Goal: Consume media (video, audio): Consume media (video, audio)

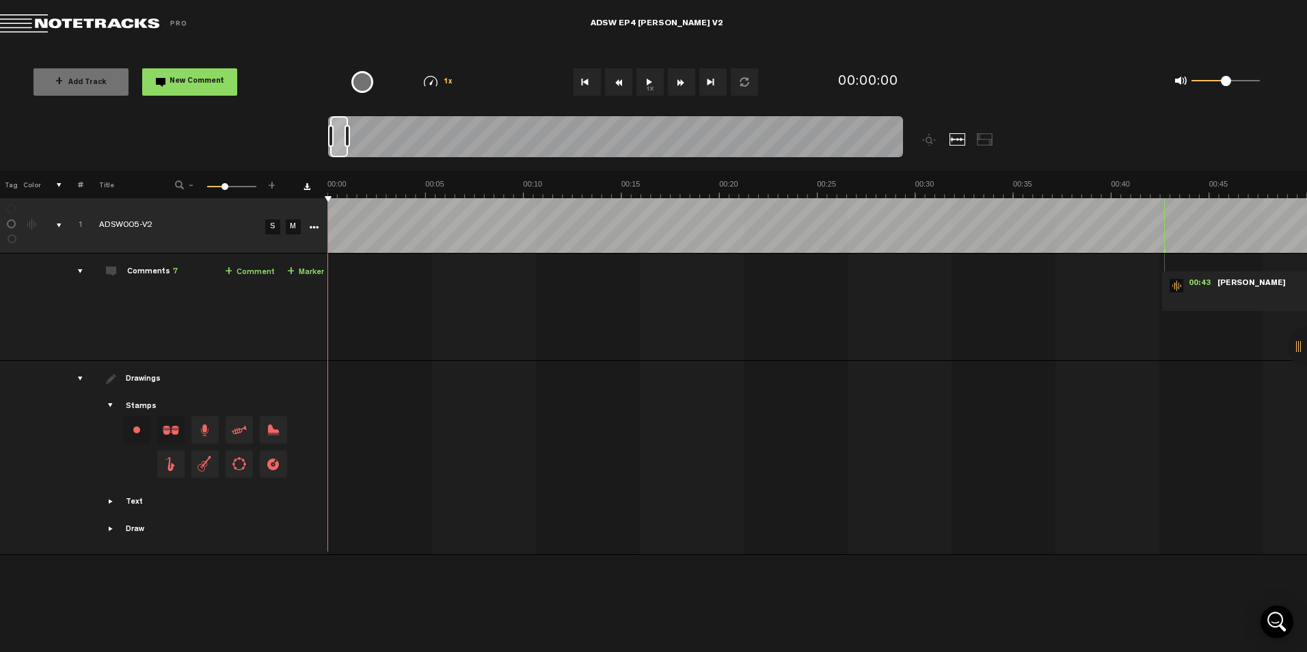
click at [648, 70] on button "1x" at bounding box center [650, 81] width 27 height 27
click at [648, 83] on button "1x" at bounding box center [650, 81] width 27 height 27
click at [653, 78] on button "1x" at bounding box center [650, 81] width 27 height 27
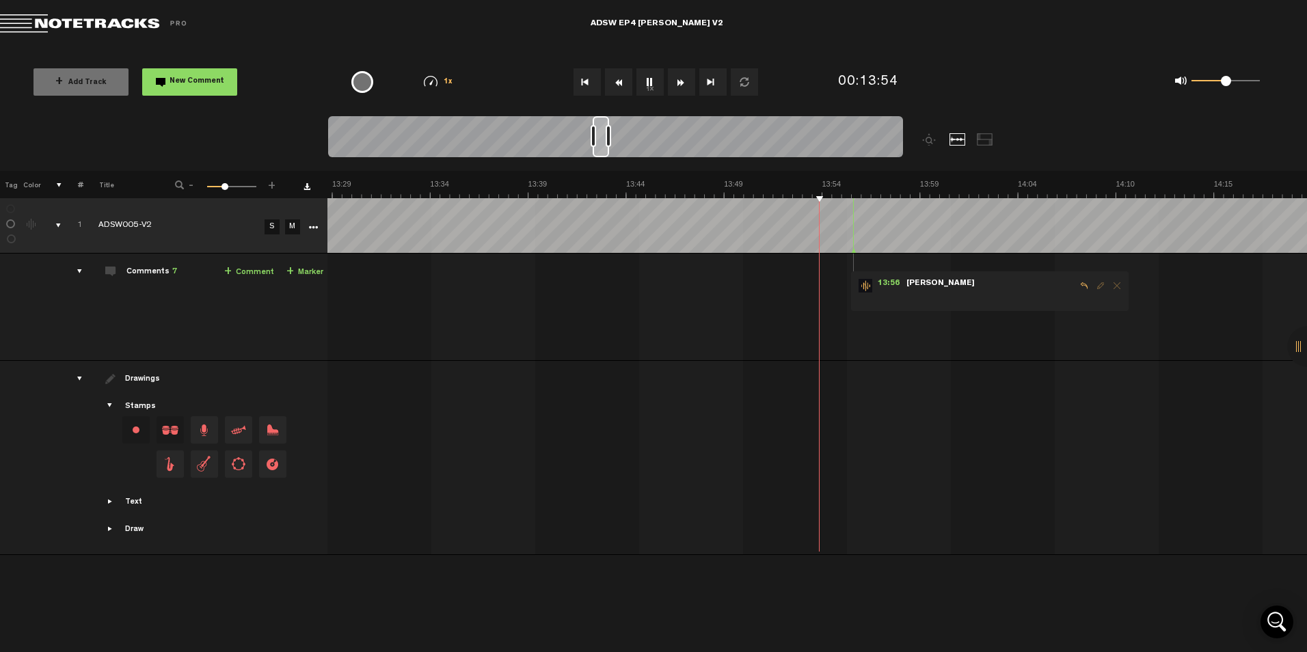
scroll to position [0, 15672]
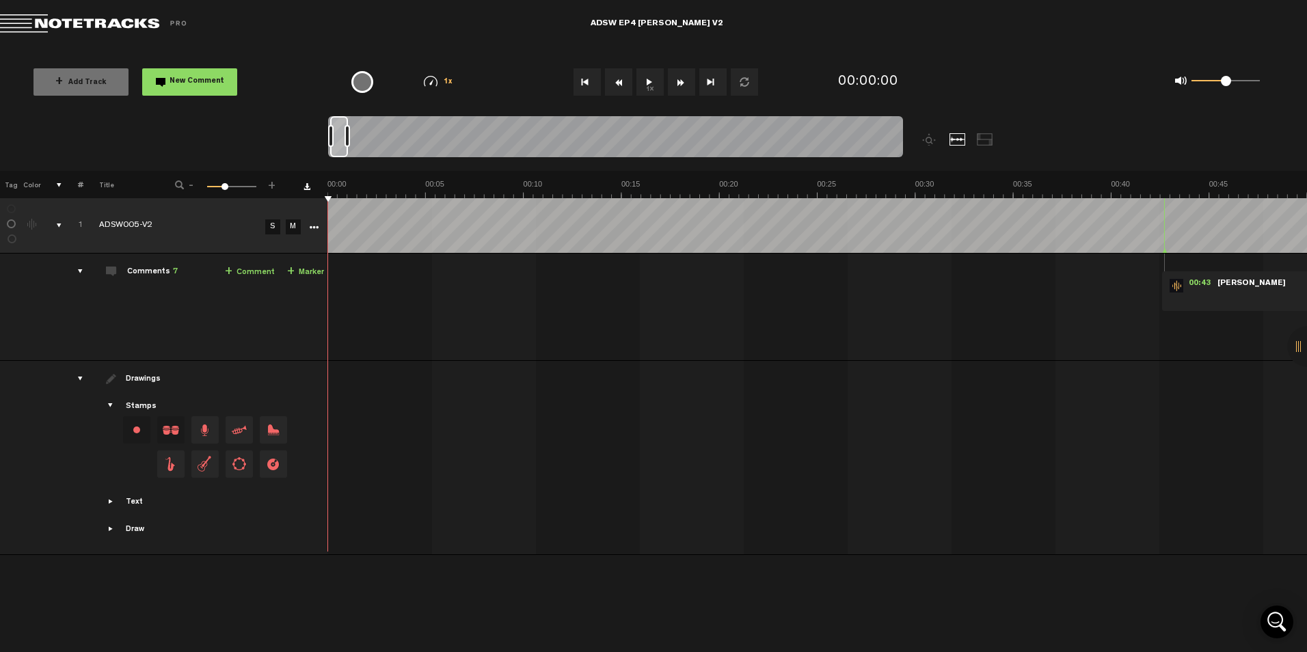
click at [642, 85] on button "1x" at bounding box center [650, 81] width 27 height 27
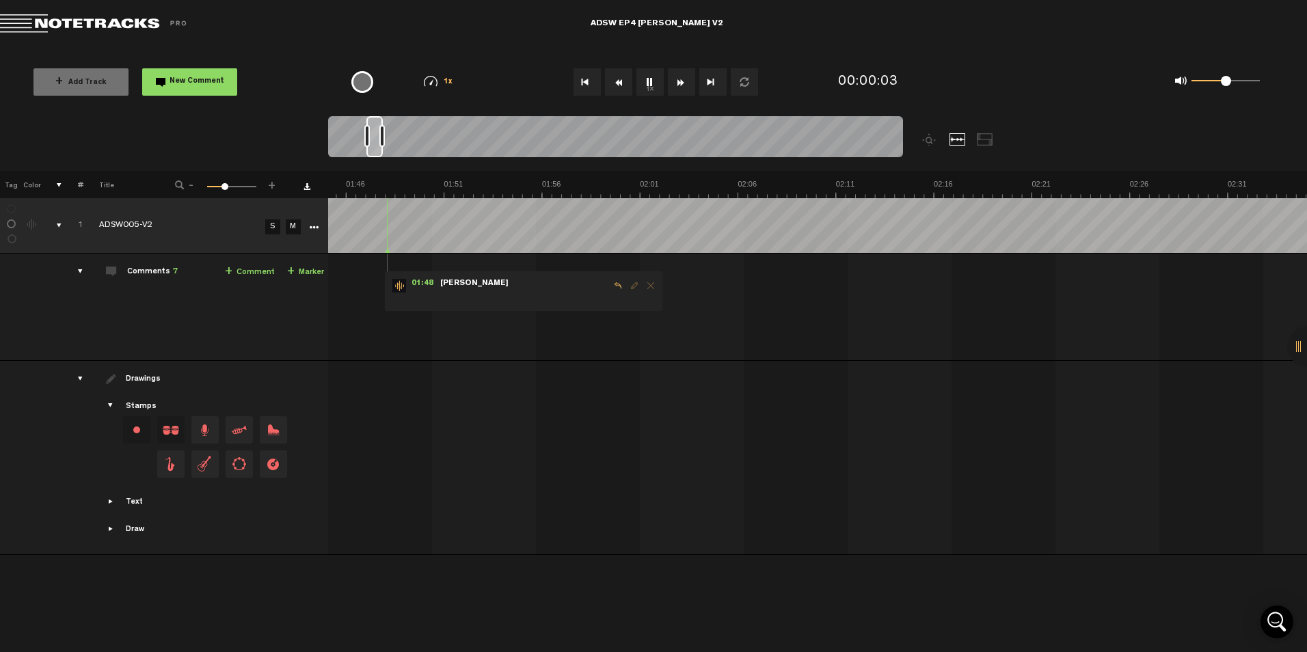
scroll to position [0, 2528]
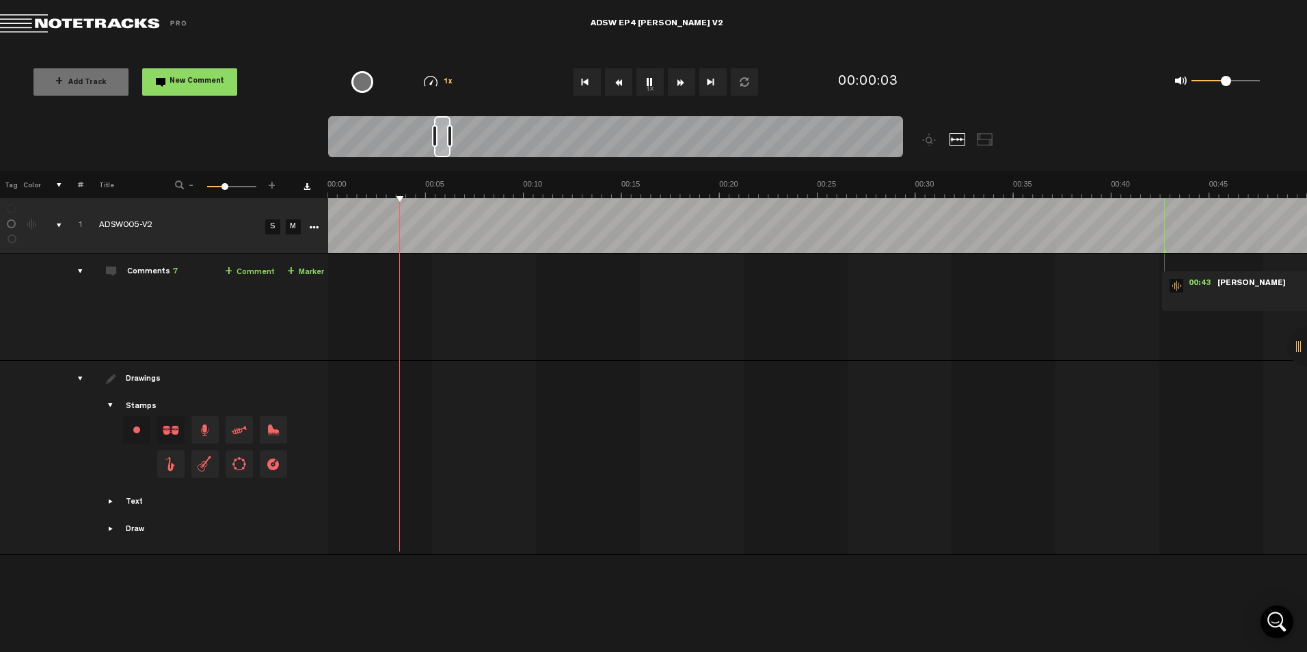
drag, startPoint x: 333, startPoint y: 147, endPoint x: 438, endPoint y: 157, distance: 105.8
click at [438, 157] on div at bounding box center [615, 139] width 575 height 46
drag, startPoint x: 442, startPoint y: 155, endPoint x: 474, endPoint y: 155, distance: 31.5
click at [474, 155] on div at bounding box center [471, 136] width 15 height 41
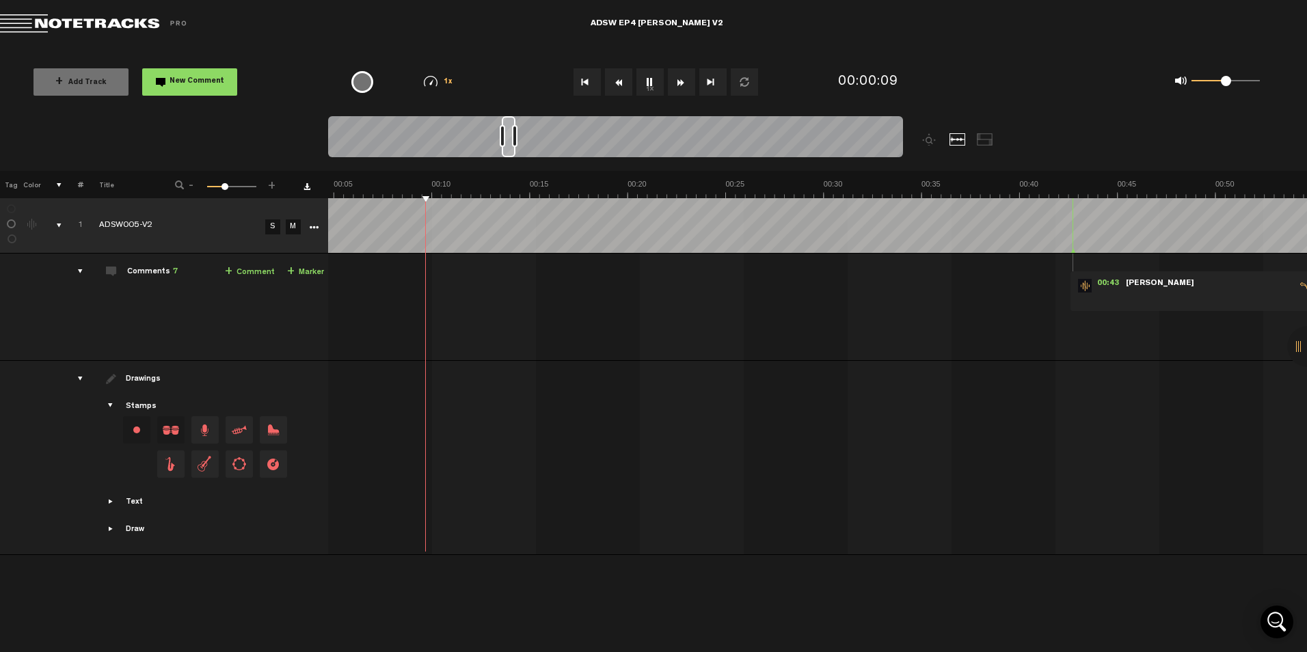
scroll to position [0, 92]
drag, startPoint x: 474, startPoint y: 155, endPoint x: 509, endPoint y: 154, distance: 35.6
click at [509, 154] on div at bounding box center [509, 136] width 14 height 41
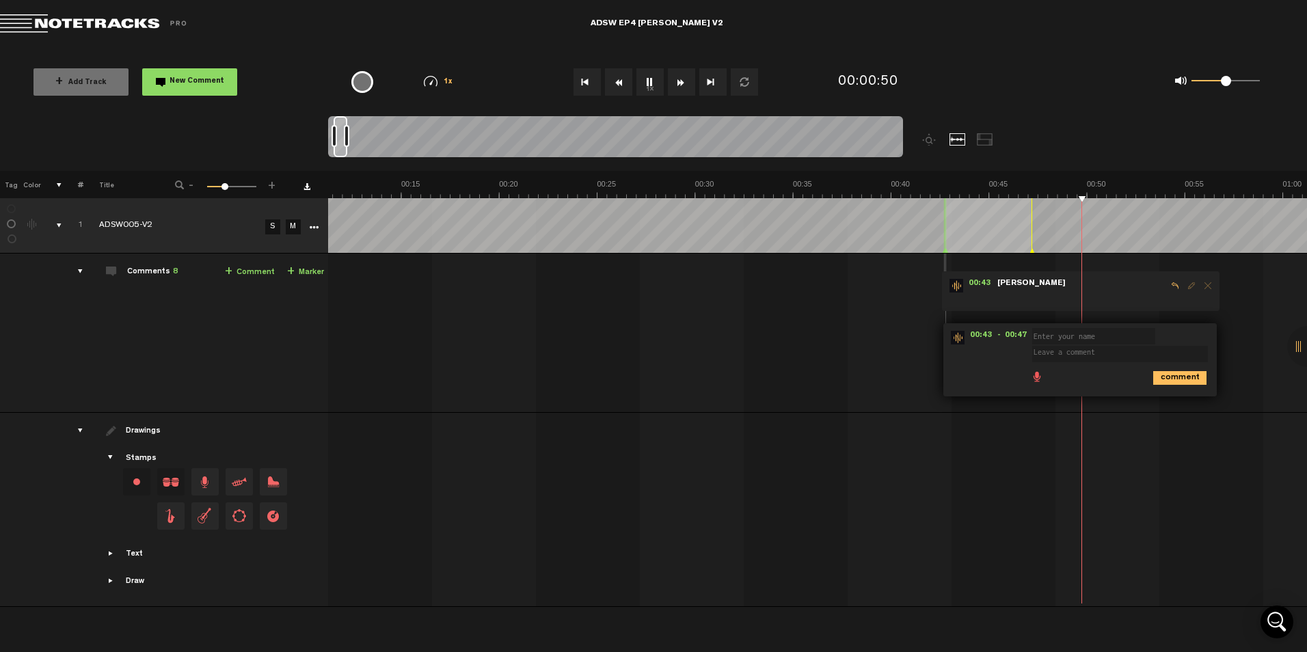
click at [1204, 286] on span "Delete comment" at bounding box center [1208, 286] width 16 height 10
click at [1262, 347] on td "1 ADSW005-V2 S M ADSW005-V2 by Lower Street 1 collaborators 00:43 - • : "" [PER…" at bounding box center [818, 333] width 980 height 159
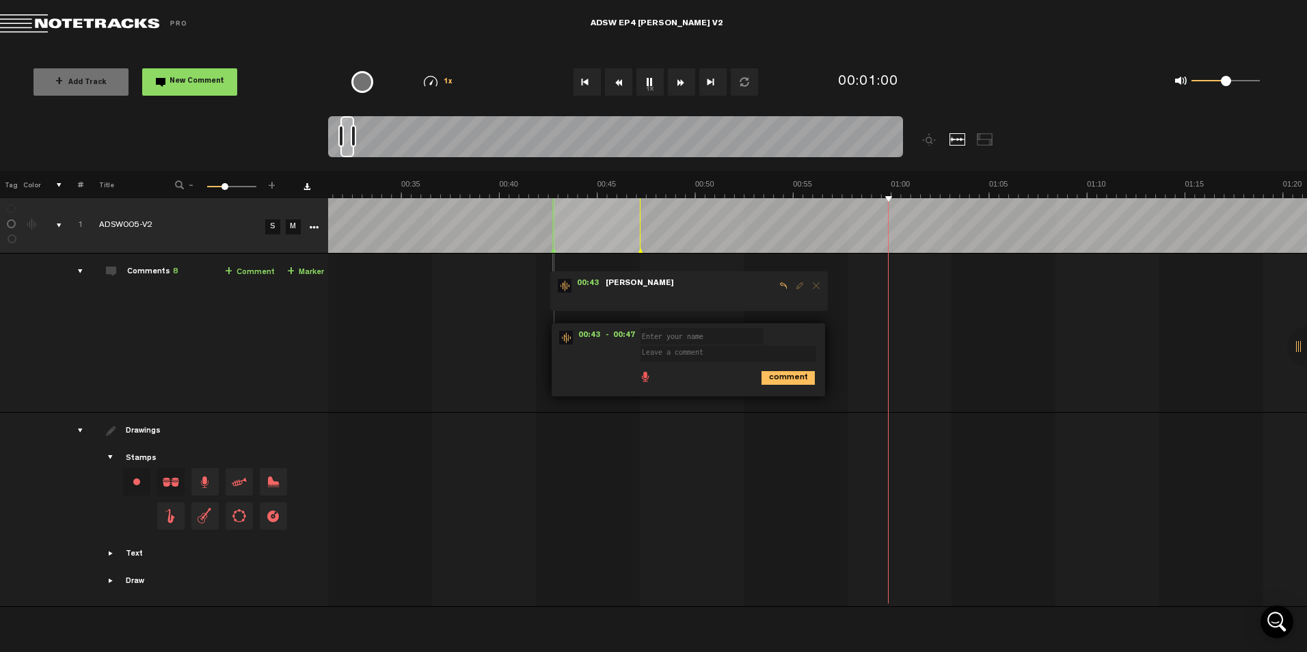
click at [817, 288] on span "Delete comment" at bounding box center [816, 286] width 16 height 10
click at [814, 284] on span "Delete comment" at bounding box center [816, 286] width 16 height 10
click at [540, 10] on md-toolbar "Exit Project ADSW EP4 [PERSON_NAME] V2" at bounding box center [653, 24] width 1307 height 48
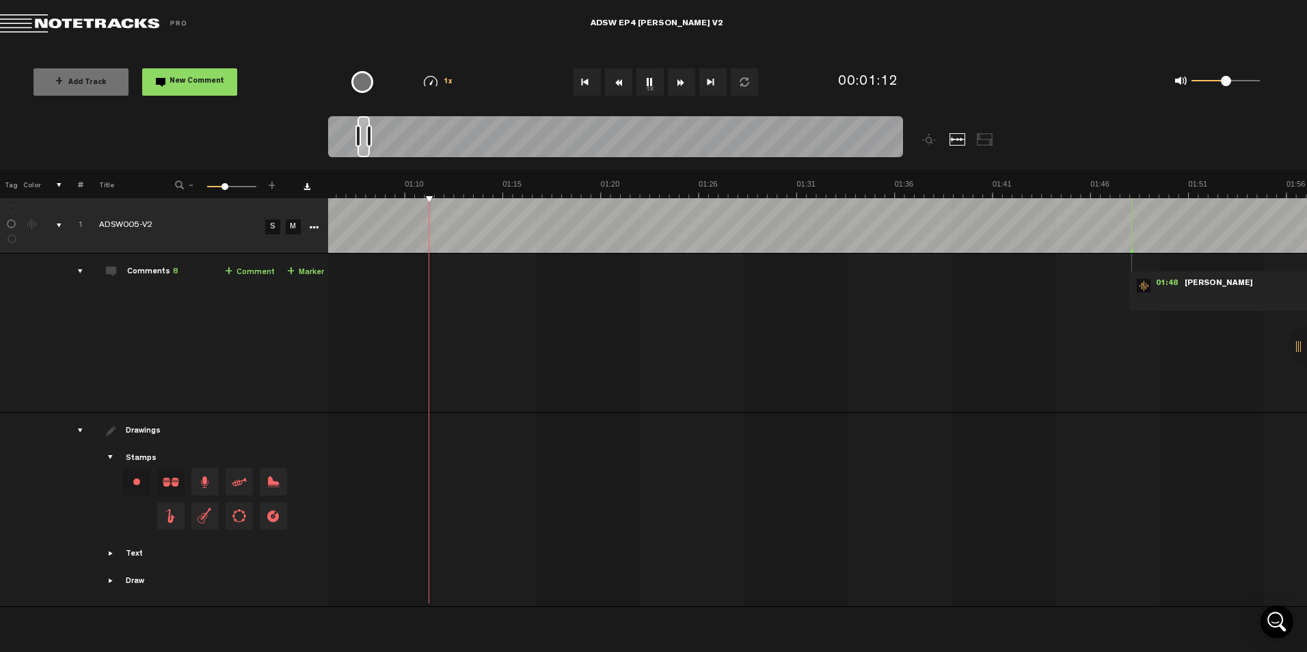
scroll to position [0, 1302]
drag, startPoint x: 346, startPoint y: 152, endPoint x: 395, endPoint y: 156, distance: 49.4
click at [395, 156] on div at bounding box center [396, 136] width 12 height 41
click at [586, 159] on div at bounding box center [615, 139] width 575 height 46
click at [656, 135] on div at bounding box center [615, 139] width 575 height 46
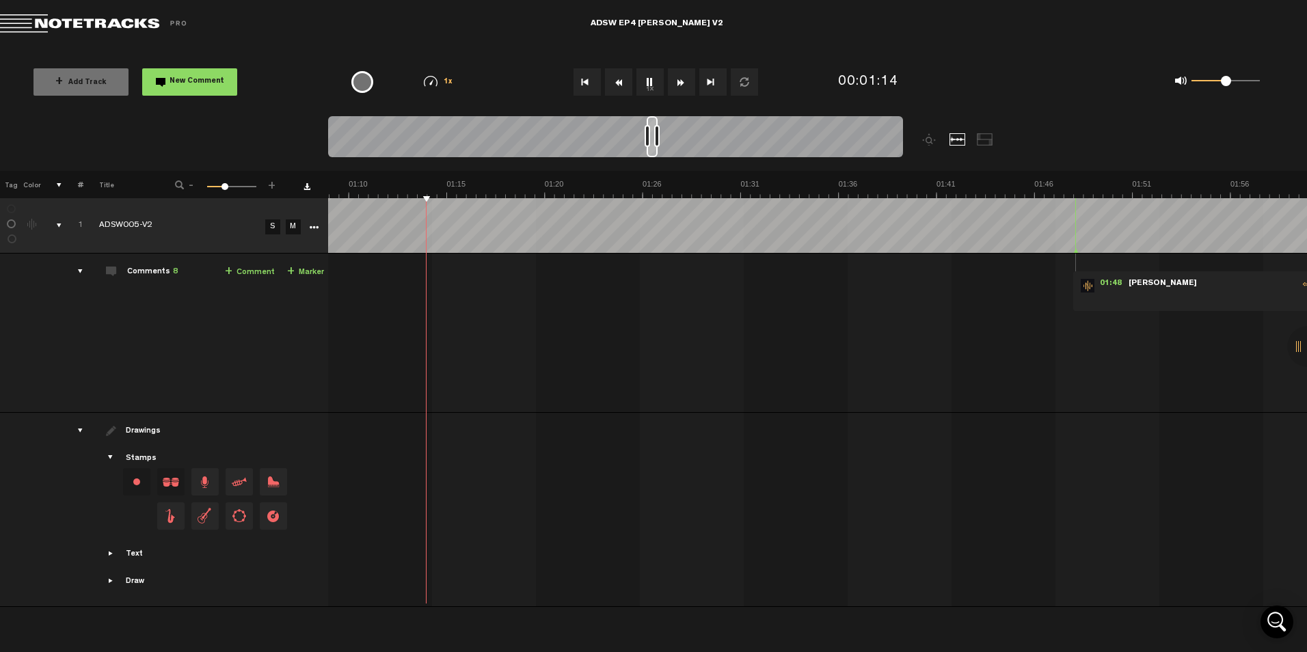
scroll to position [0, 1350]
click at [682, 92] on button "Fast Forward" at bounding box center [681, 81] width 27 height 27
click at [682, 88] on button "Fast Forward" at bounding box center [681, 81] width 27 height 27
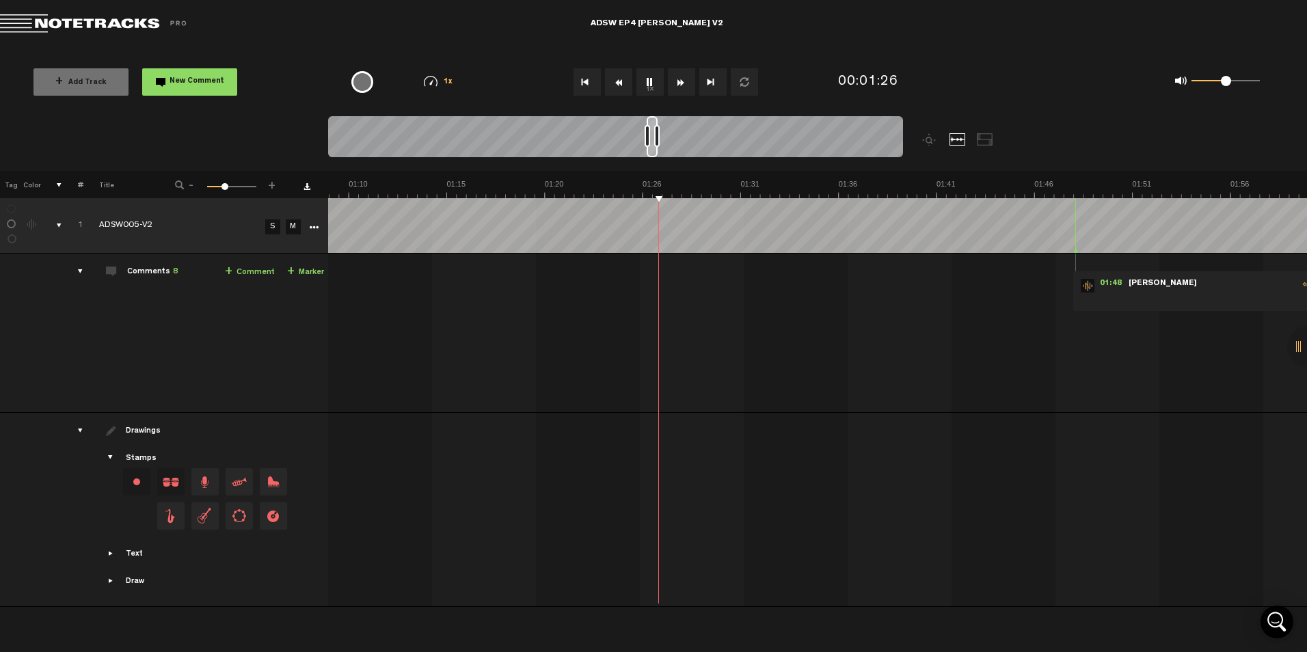
click at [702, 82] on button "Go to end" at bounding box center [712, 81] width 27 height 27
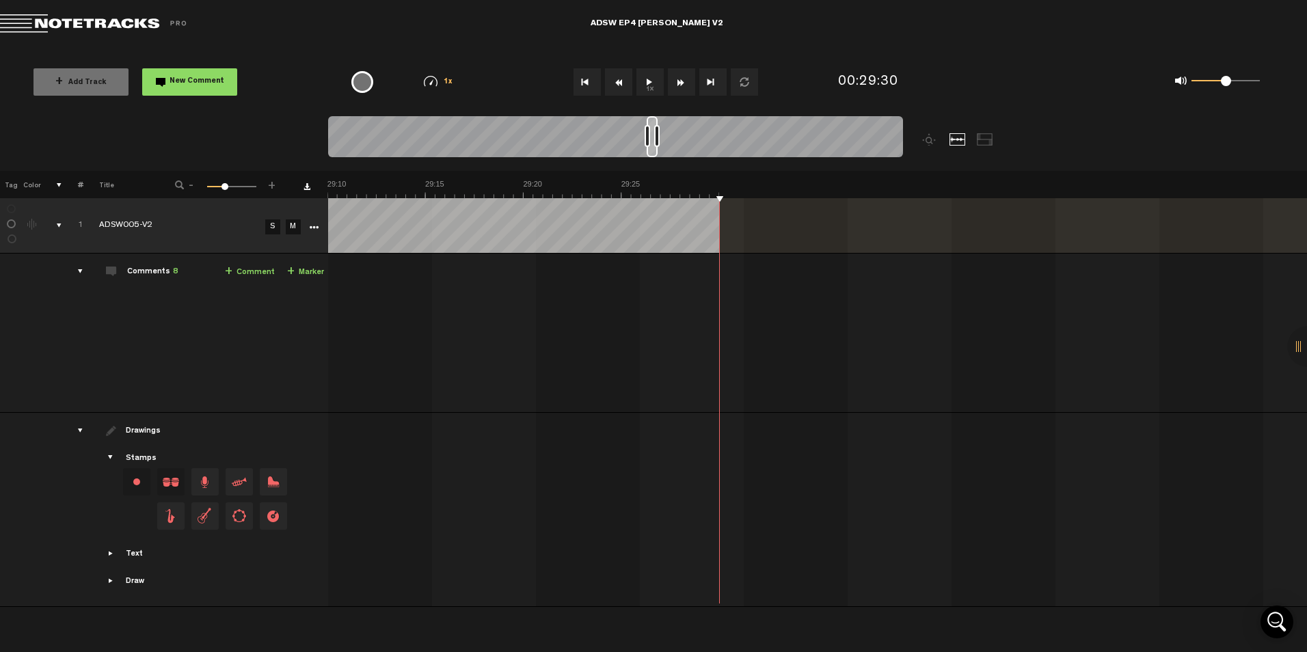
scroll to position [0, 33901]
click at [587, 83] on button "Go to beginning" at bounding box center [587, 81] width 27 height 27
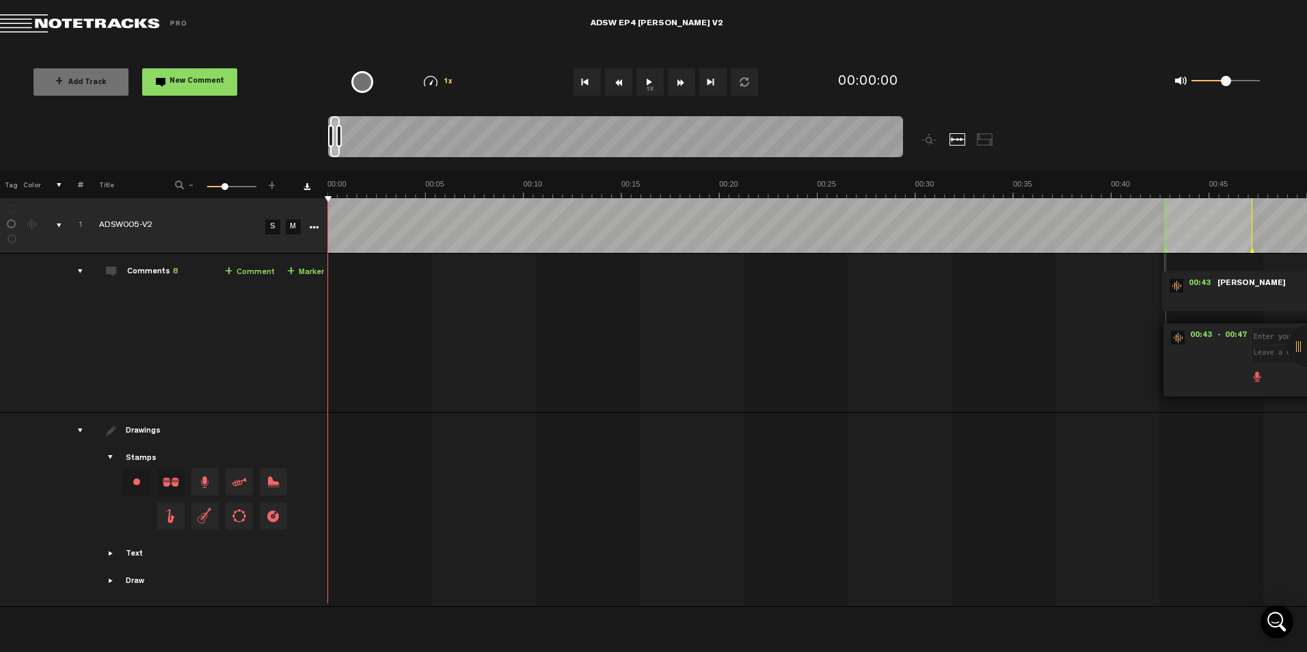
click at [673, 81] on button "Fast Forward" at bounding box center [681, 81] width 27 height 27
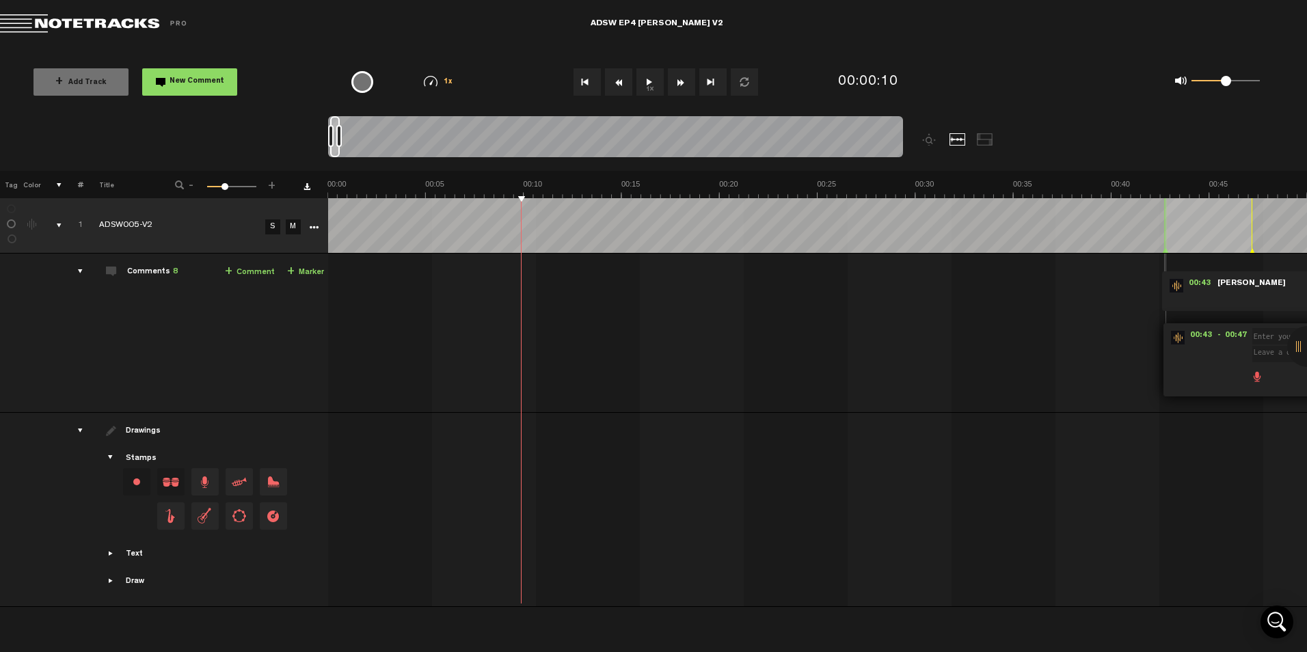
click at [673, 81] on button "Fast Forward" at bounding box center [681, 81] width 27 height 27
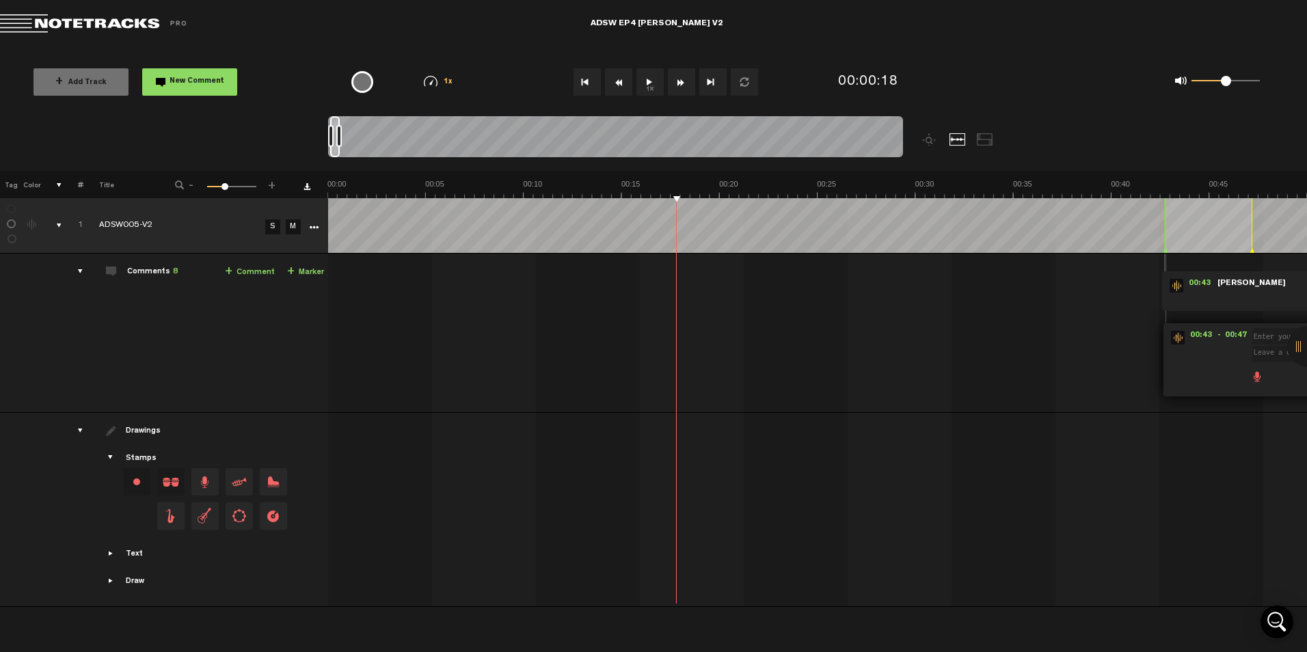
click at [673, 81] on button "Fast Forward" at bounding box center [681, 81] width 27 height 27
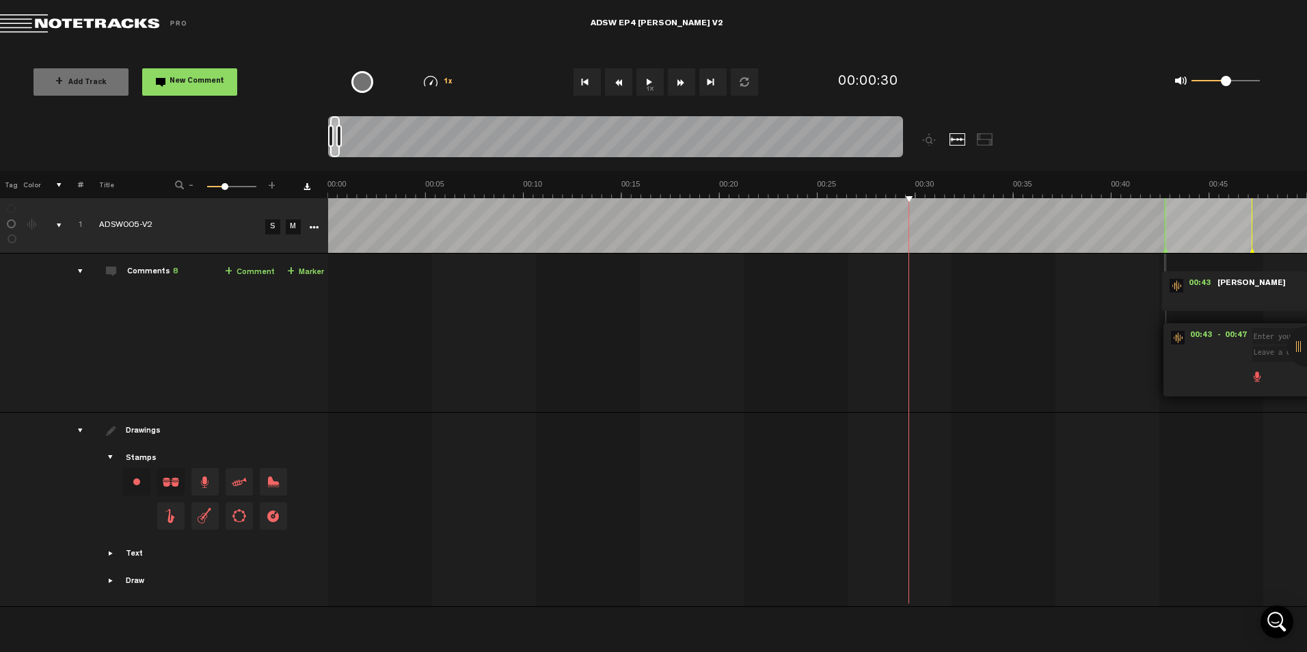
click at [673, 81] on button "Fast Forward" at bounding box center [681, 81] width 27 height 27
click at [706, 88] on button "Go to end" at bounding box center [712, 81] width 27 height 27
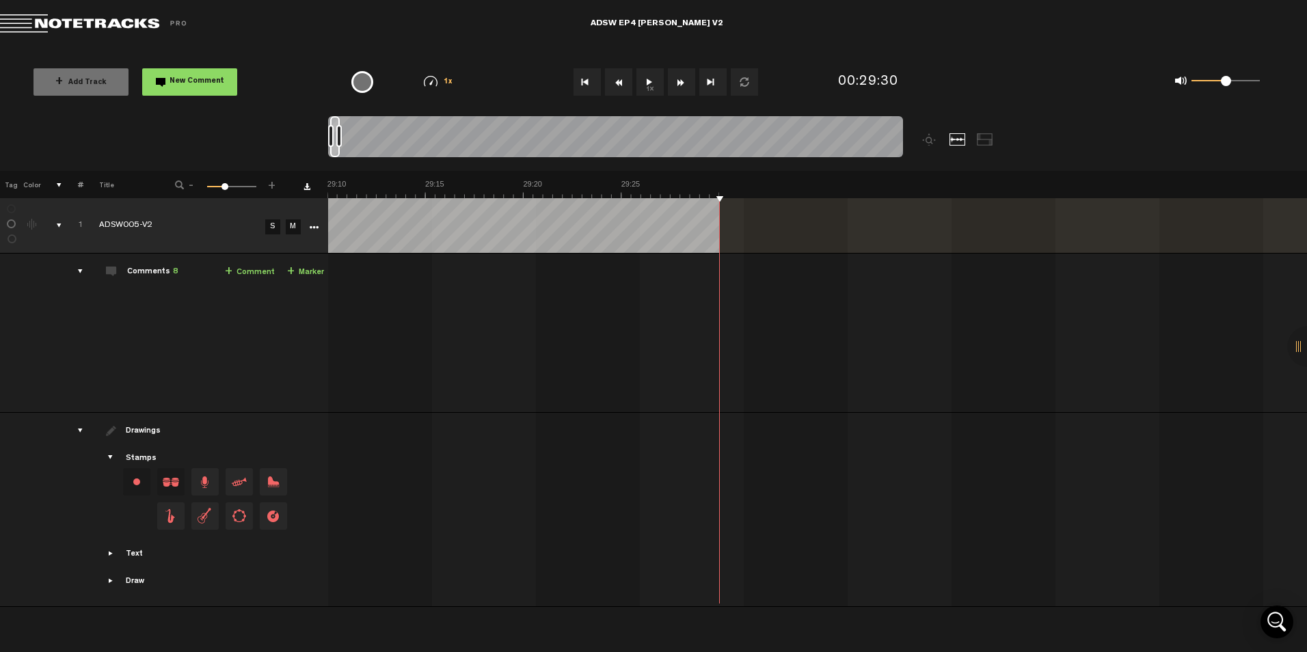
click at [616, 81] on button "Rewind" at bounding box center [618, 81] width 27 height 27
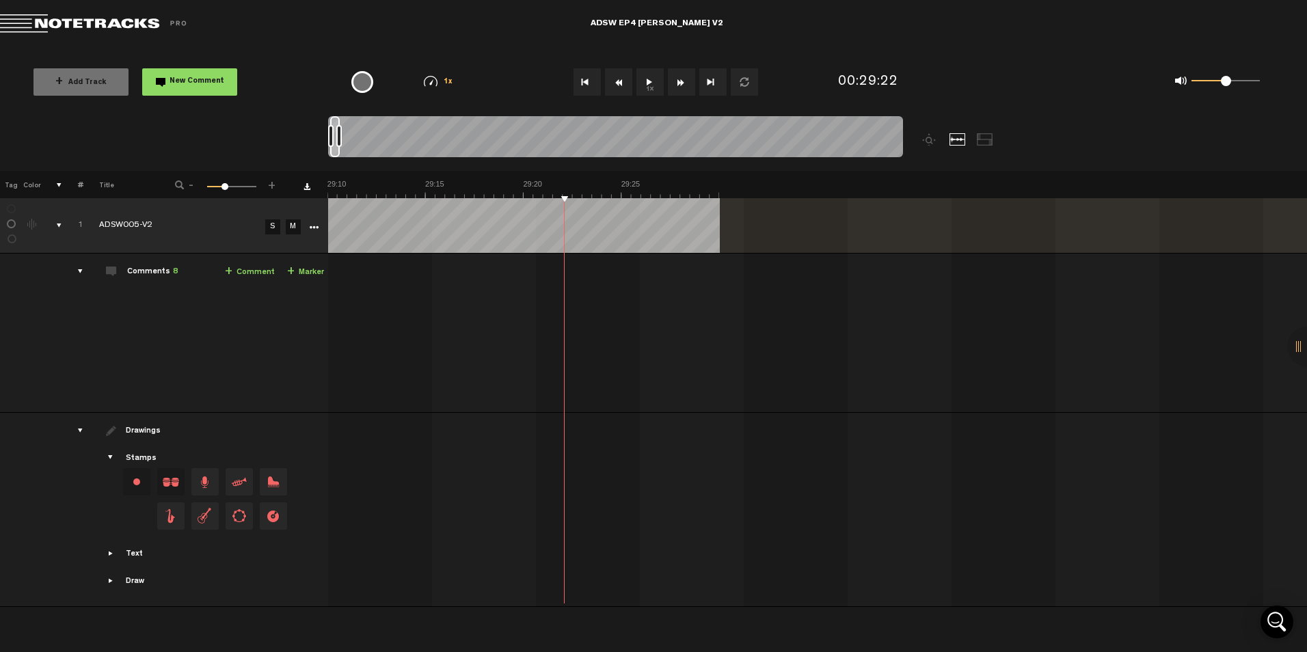
click at [616, 81] on button "Rewind" at bounding box center [618, 81] width 27 height 27
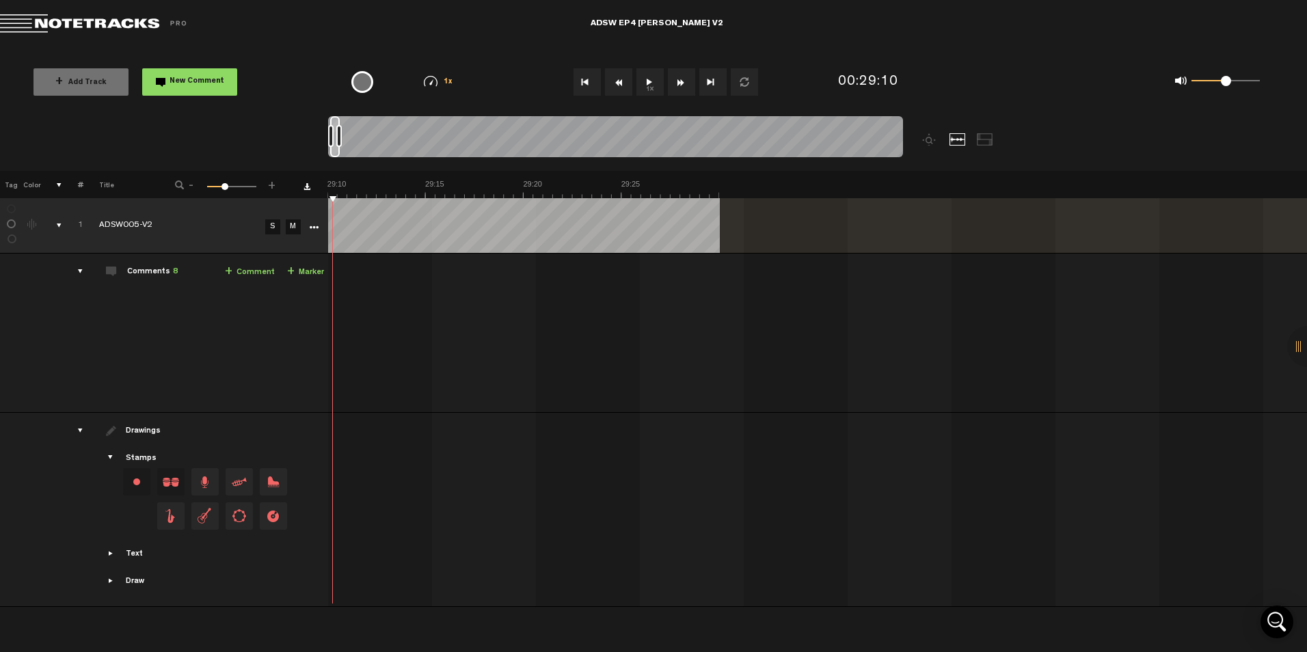
click at [616, 81] on button "Rewind" at bounding box center [618, 81] width 27 height 27
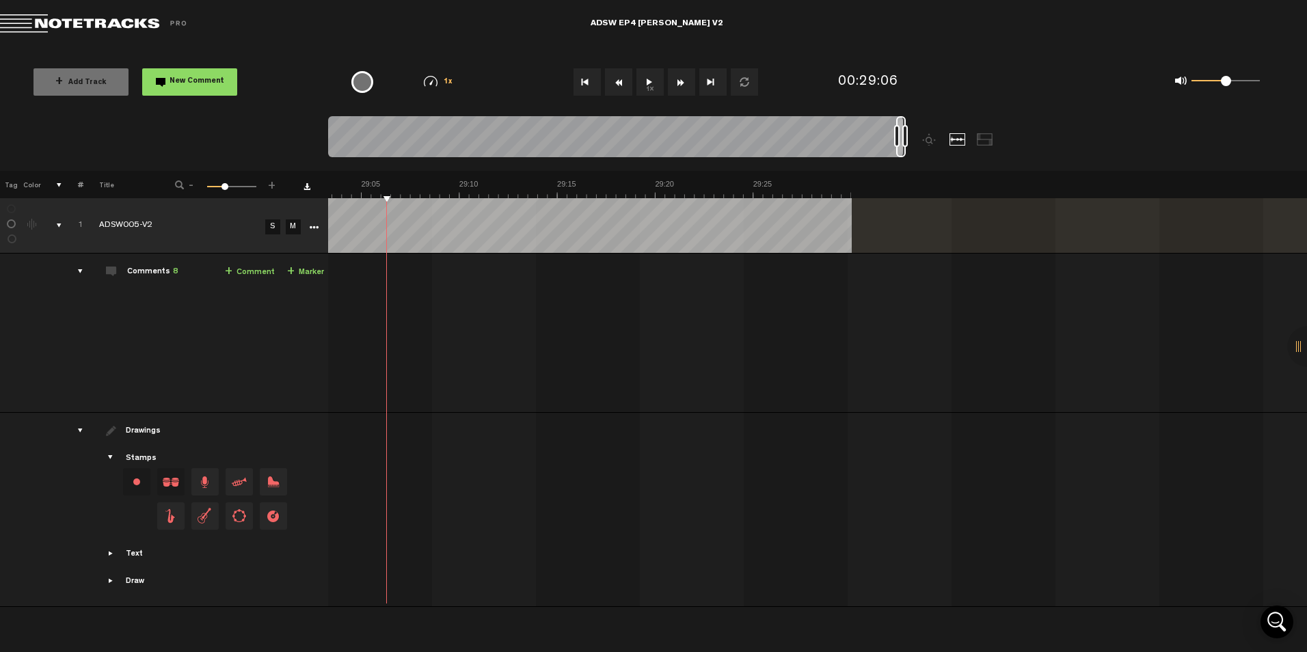
click at [616, 81] on button "Rewind" at bounding box center [618, 81] width 27 height 27
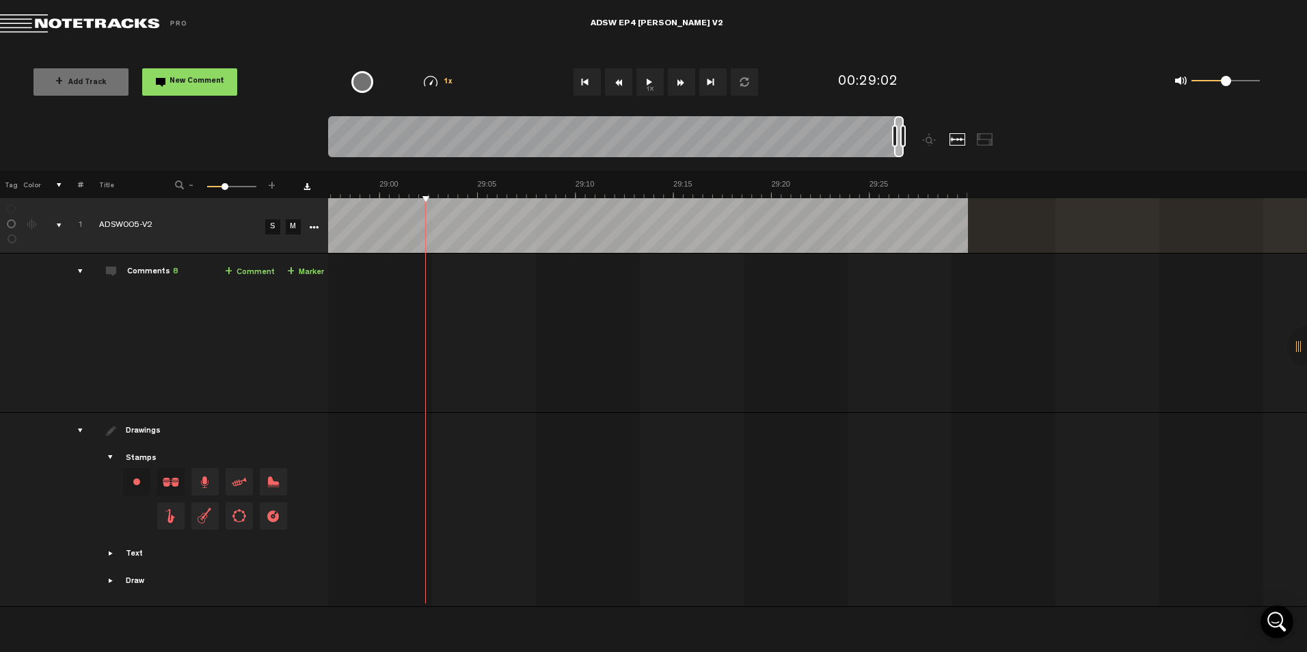
click at [616, 81] on button "Rewind" at bounding box center [618, 81] width 27 height 27
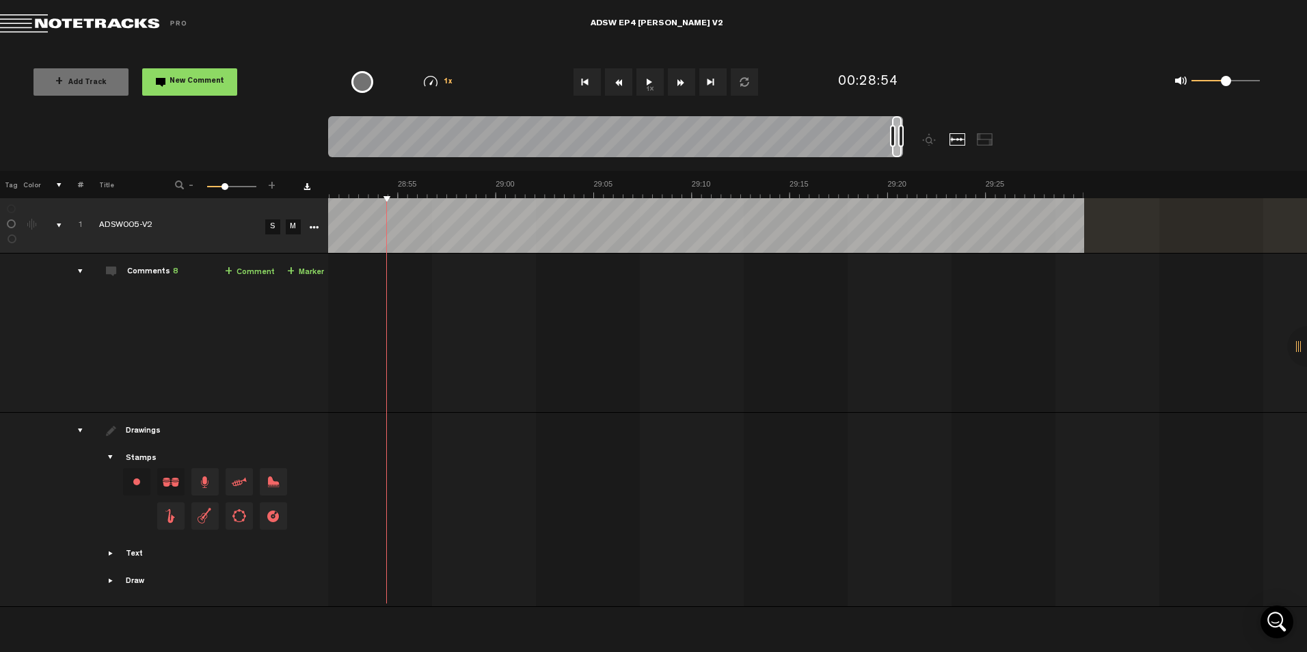
click at [616, 81] on button "Rewind" at bounding box center [618, 81] width 27 height 27
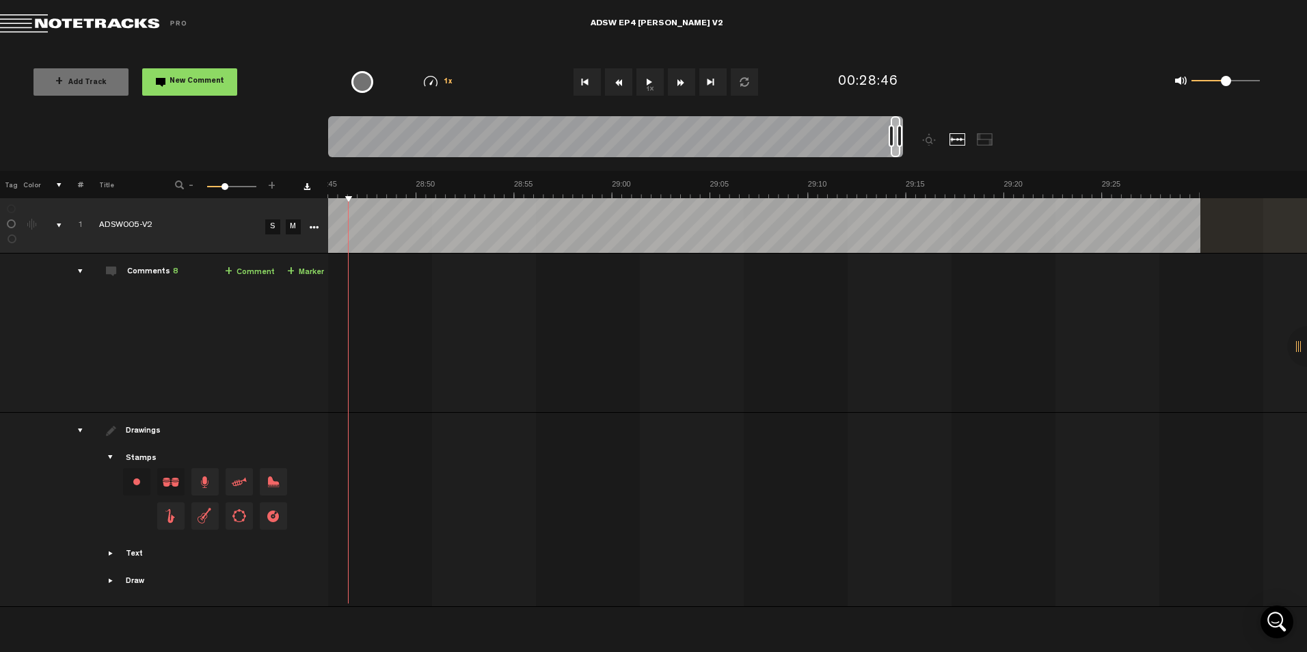
click at [616, 81] on button "Rewind" at bounding box center [618, 81] width 27 height 27
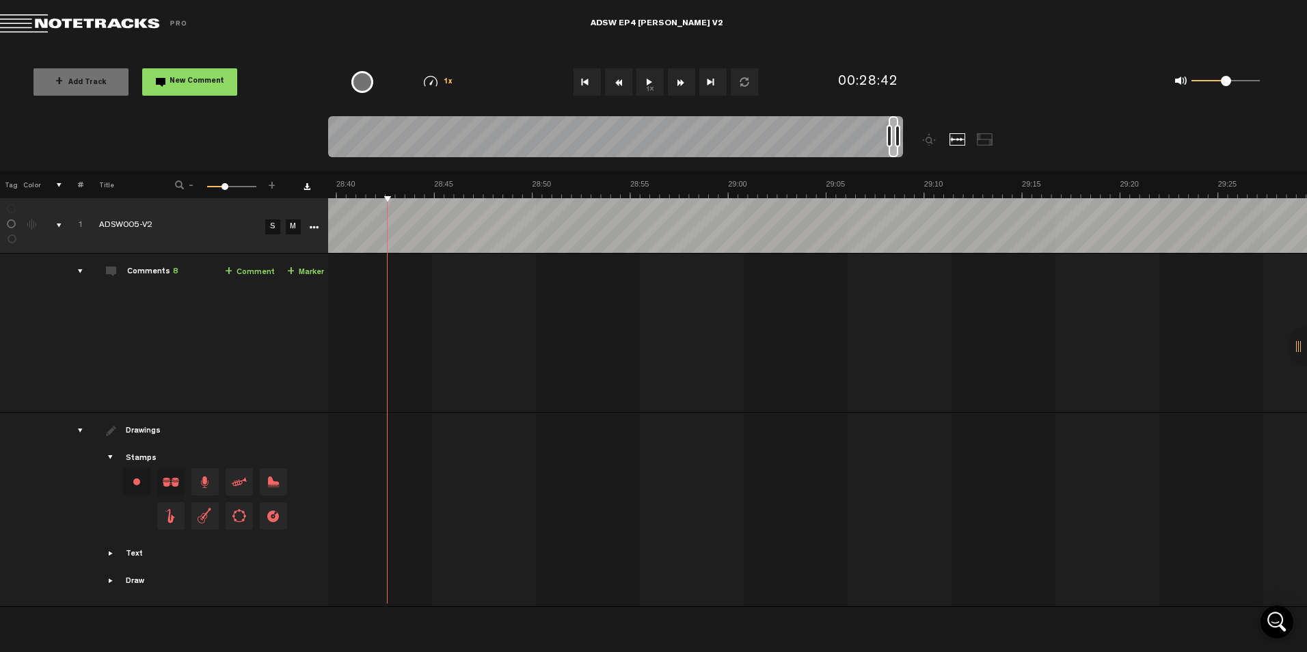
click at [616, 81] on button "Rewind" at bounding box center [618, 81] width 27 height 27
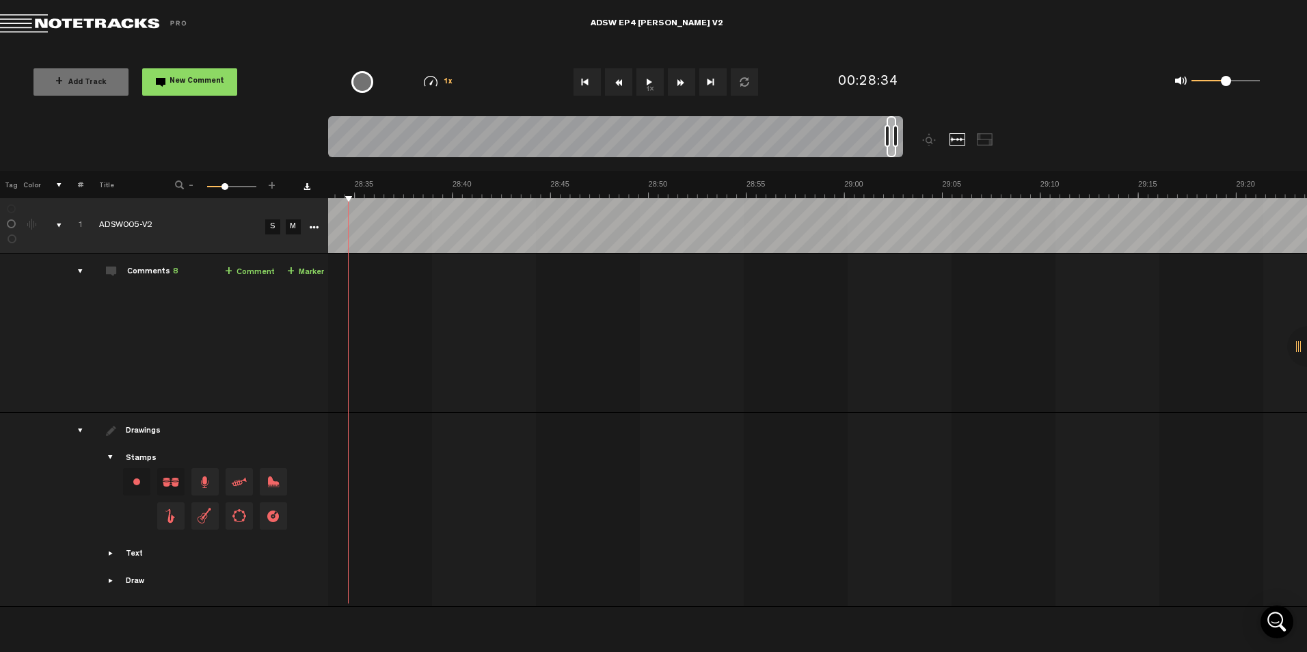
drag, startPoint x: 347, startPoint y: 198, endPoint x: 243, endPoint y: 209, distance: 104.6
click at [243, 209] on div "+ New drawing Tag Color # Title - 1 100 35 + 1 ADSW005-V2 S M Export to Headlin…" at bounding box center [653, 375] width 1307 height 409
click at [626, 90] on button "Rewind" at bounding box center [618, 81] width 27 height 27
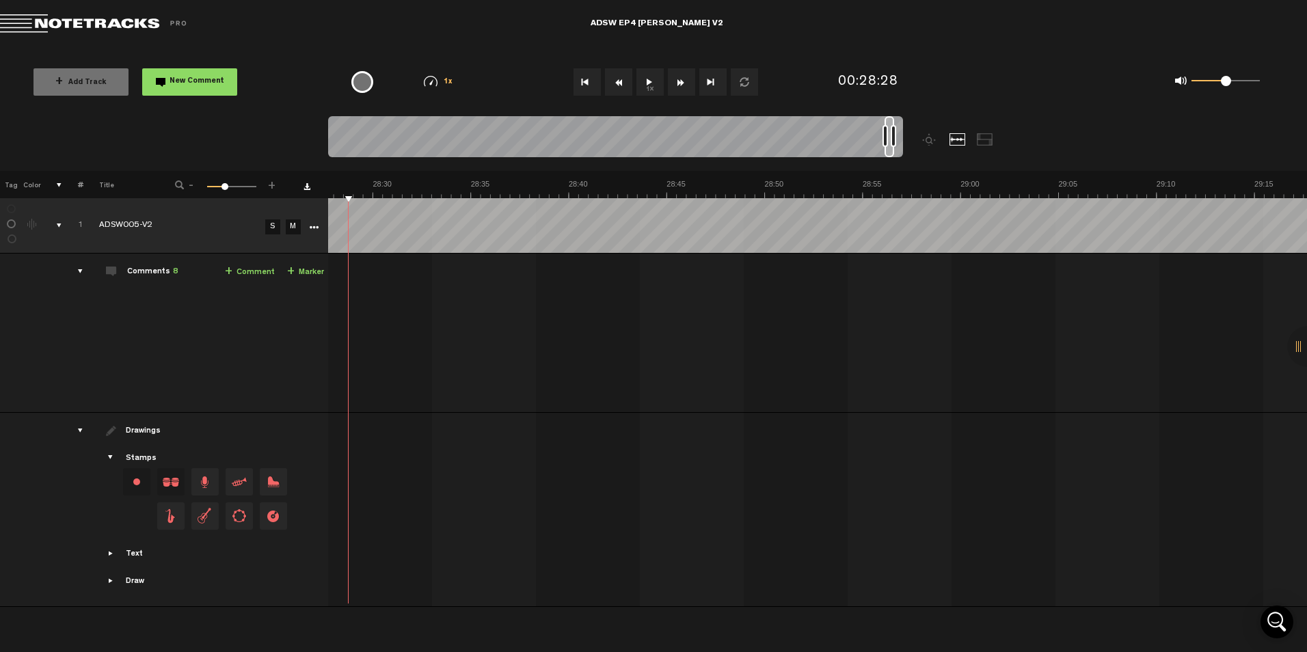
click at [626, 90] on button "Rewind" at bounding box center [618, 81] width 27 height 27
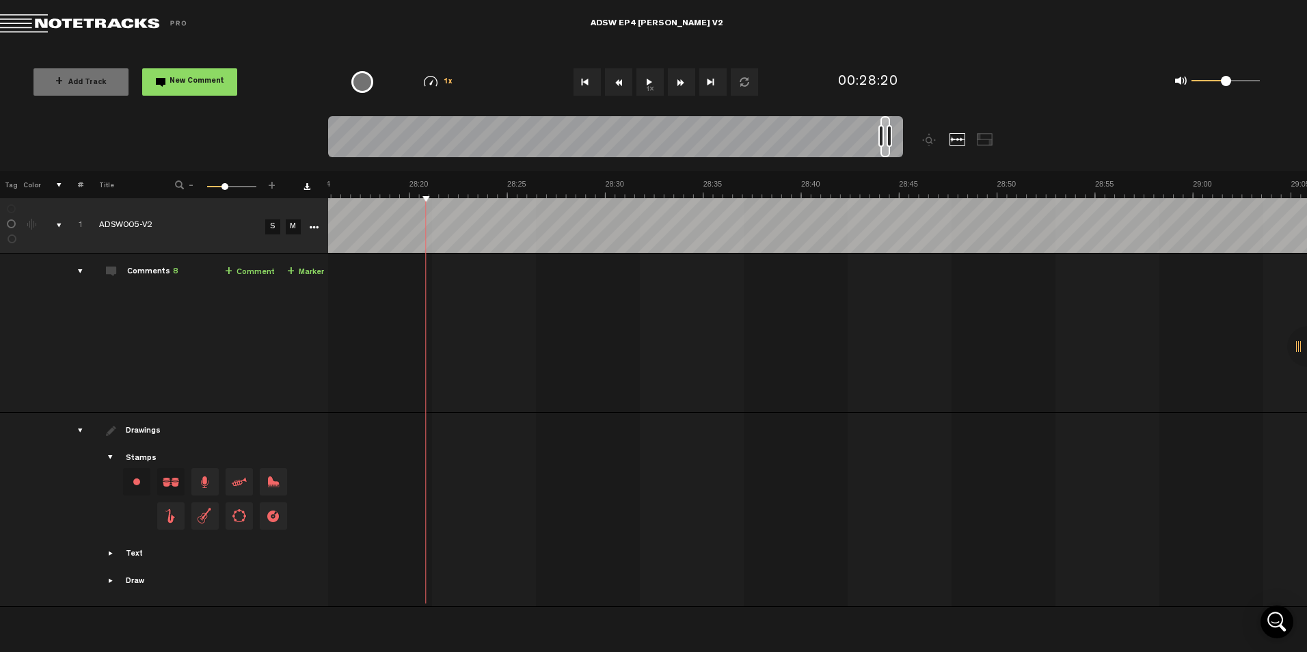
click at [626, 90] on button "Rewind" at bounding box center [618, 81] width 27 height 27
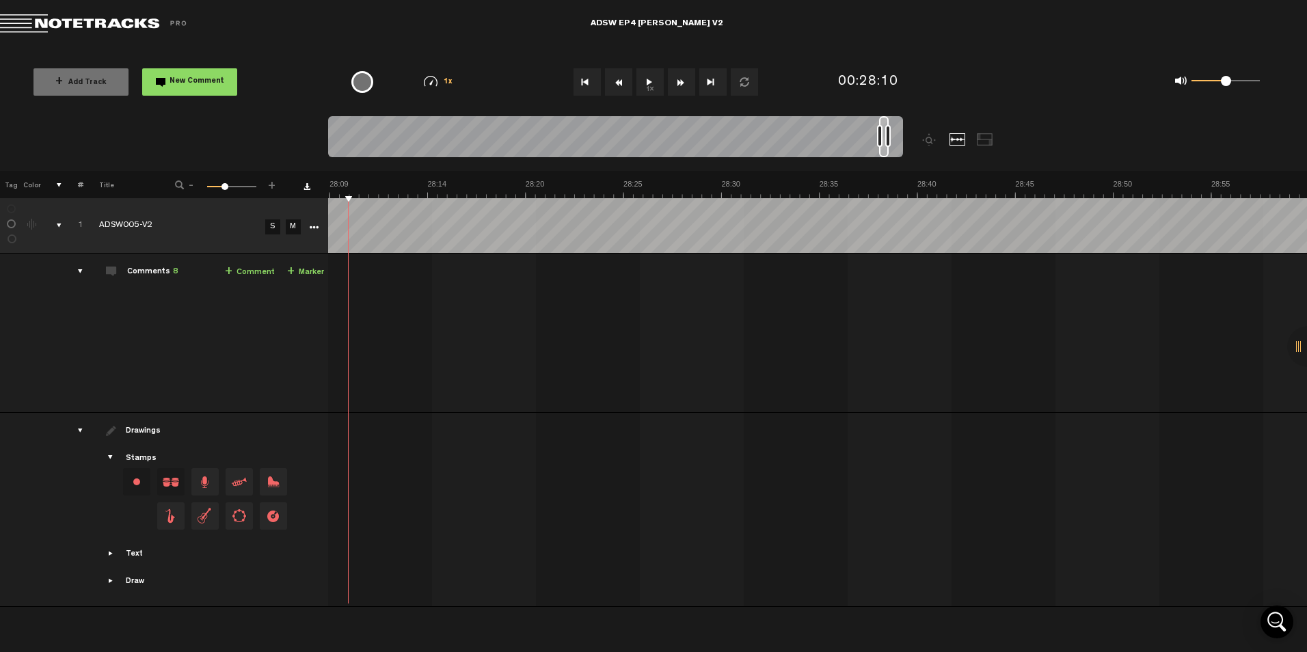
click at [626, 90] on button "Rewind" at bounding box center [618, 81] width 27 height 27
click at [657, 78] on button "1x" at bounding box center [650, 81] width 27 height 27
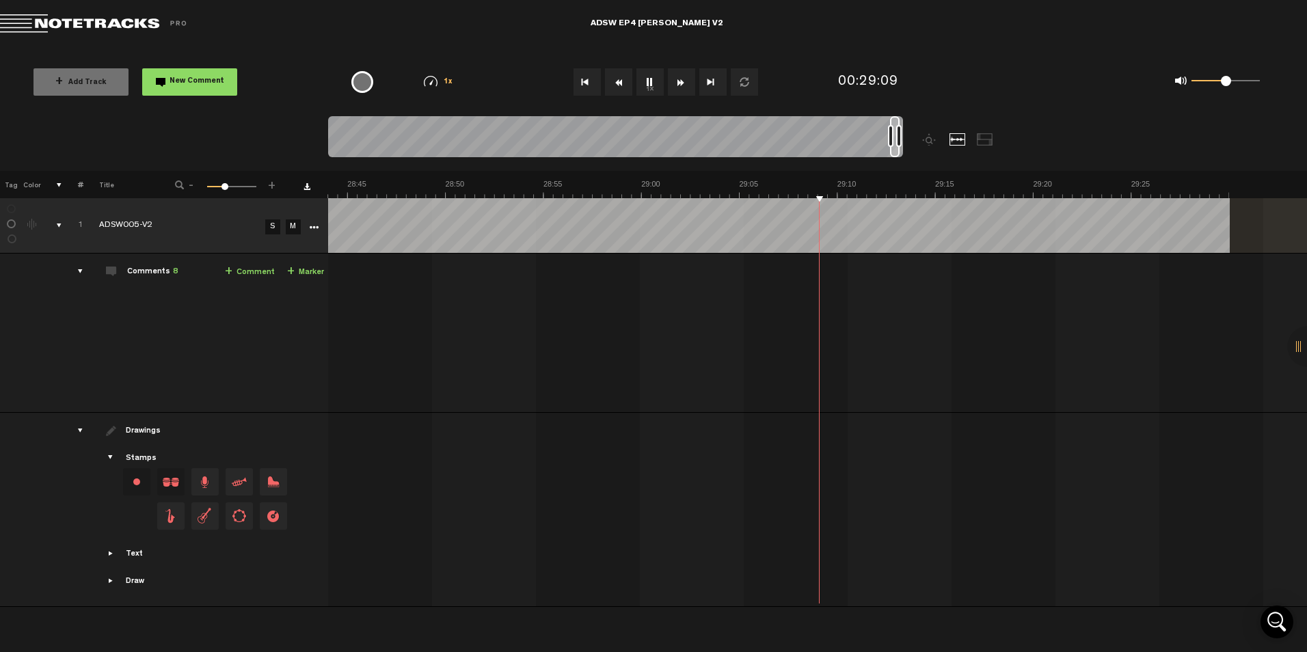
scroll to position [0, 33391]
